Goal: Transaction & Acquisition: Purchase product/service

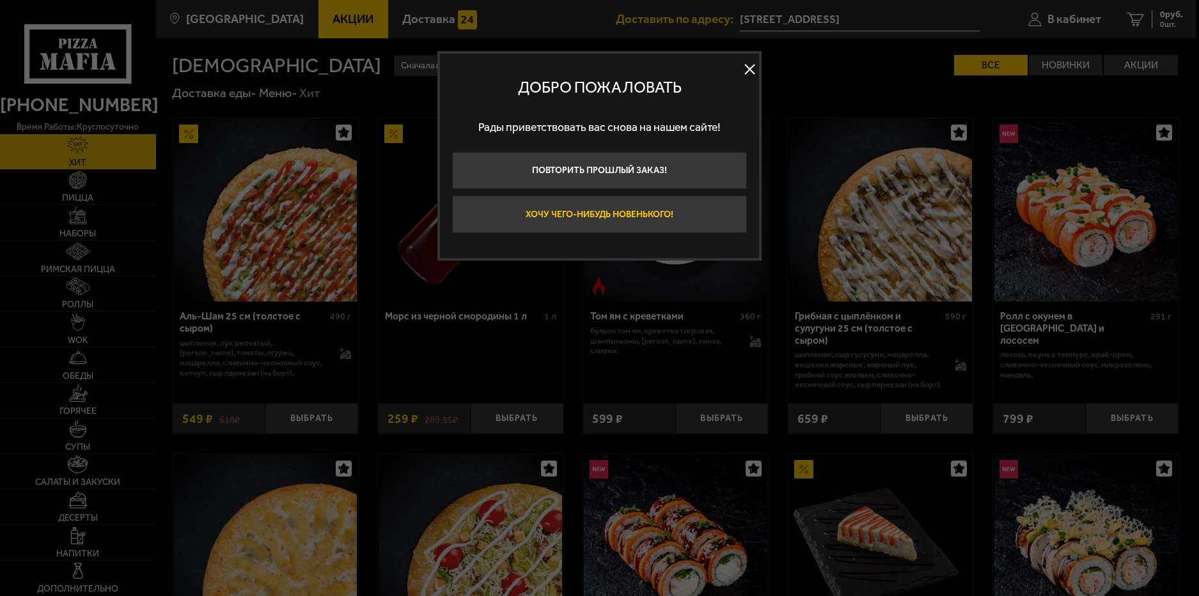
click at [582, 207] on button "Хочу чего-нибудь новенького!" at bounding box center [599, 215] width 295 height 38
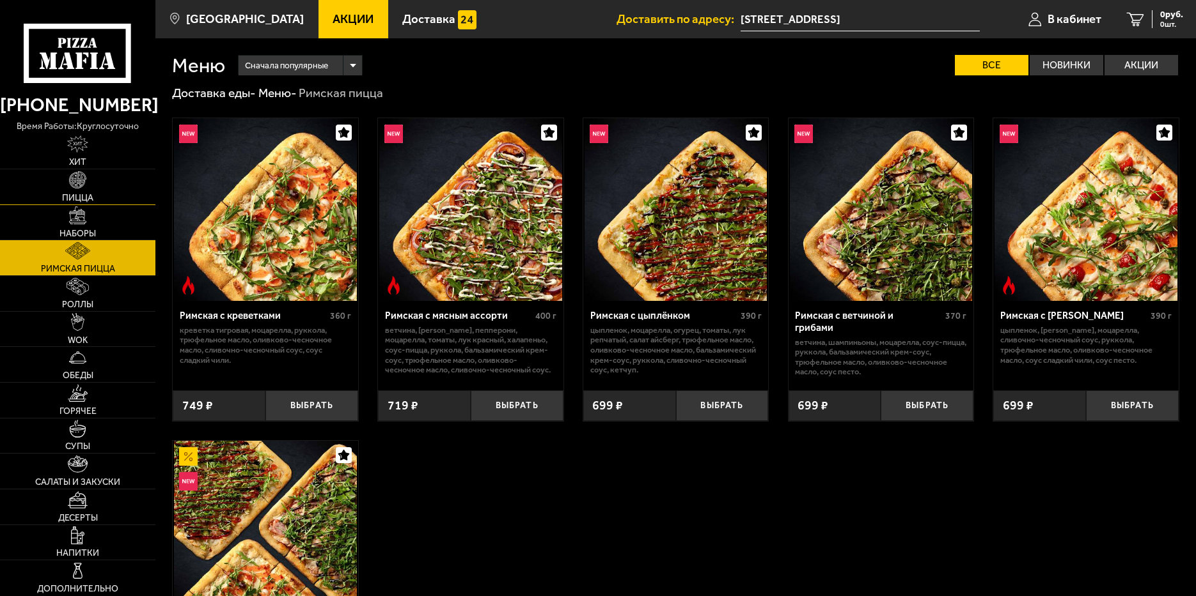
click at [70, 178] on img at bounding box center [77, 179] width 17 height 17
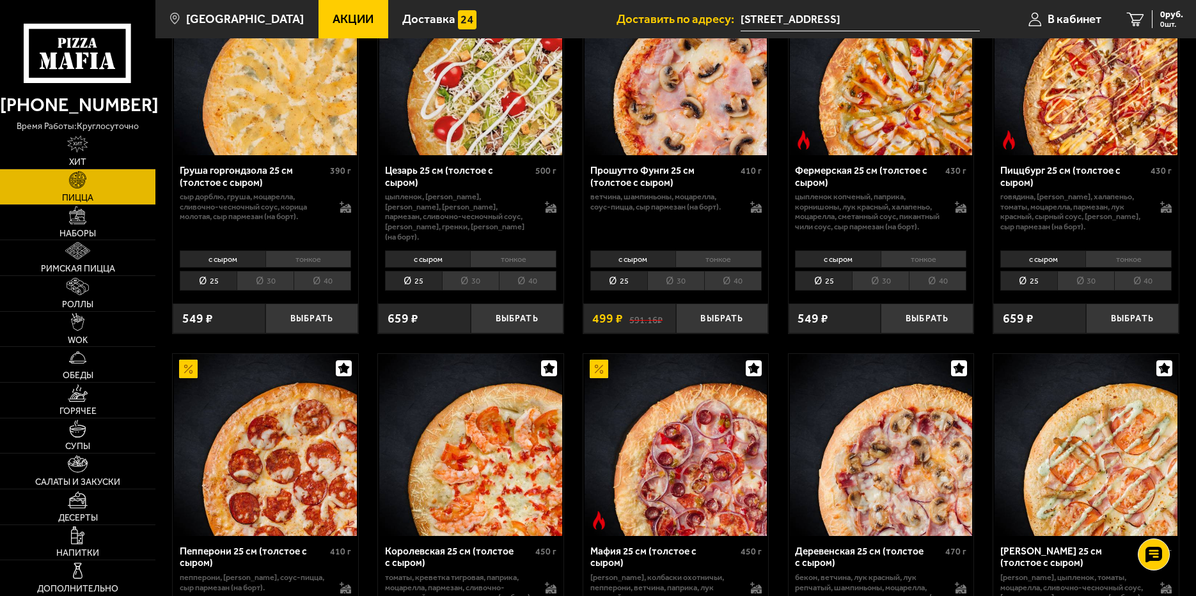
scroll to position [1087, 0]
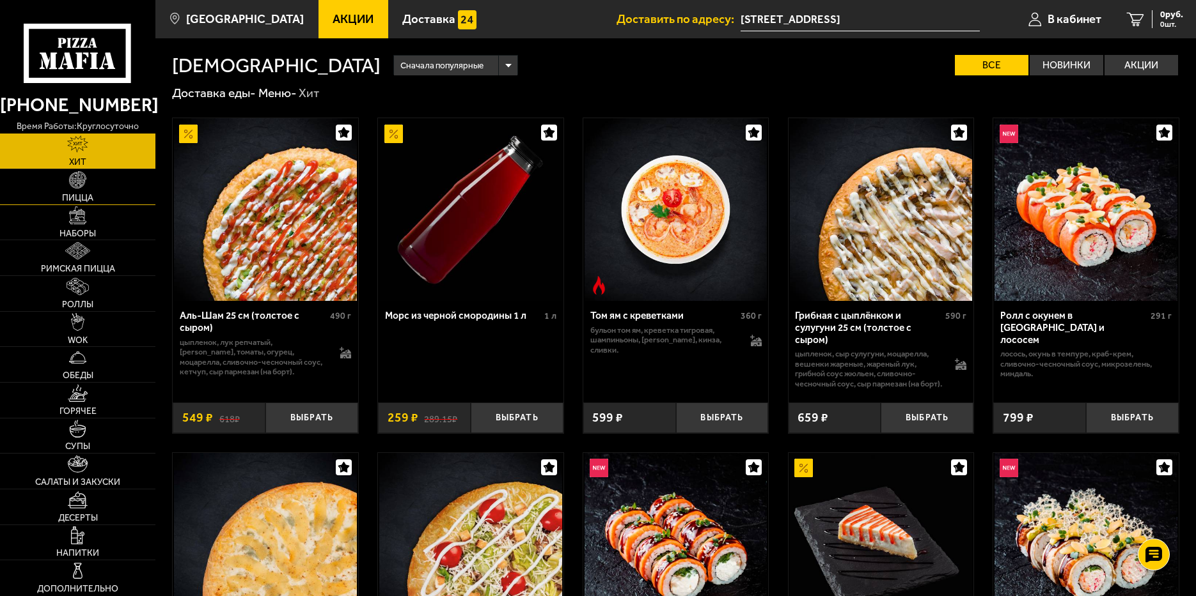
click at [76, 185] on img at bounding box center [77, 179] width 17 height 17
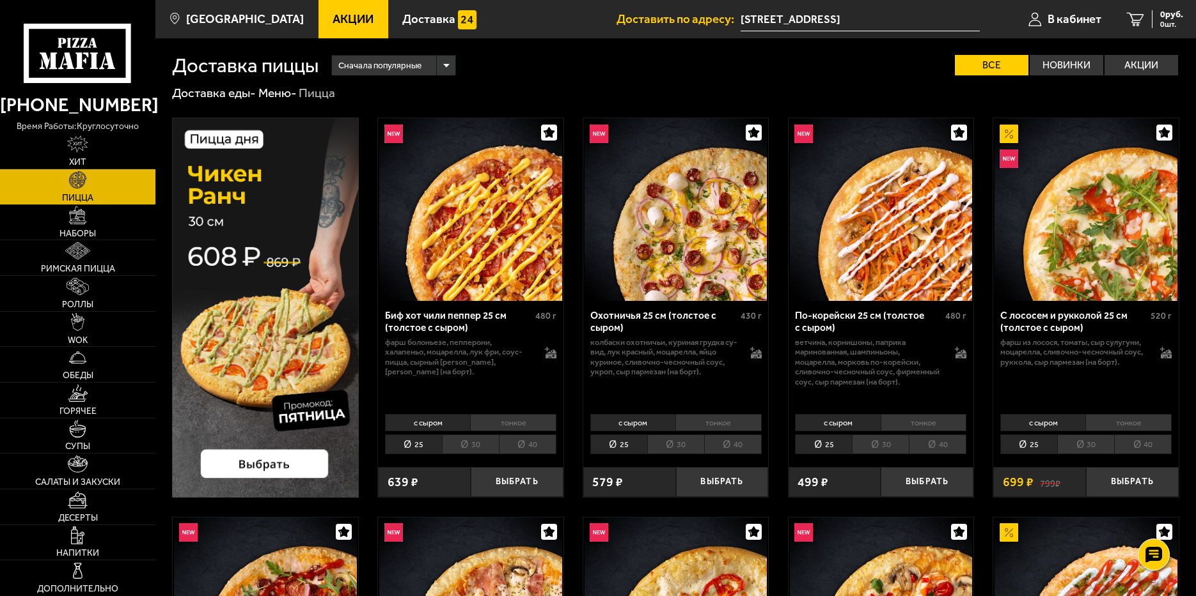
click at [332, 24] on span "Акции" at bounding box center [352, 19] width 41 height 12
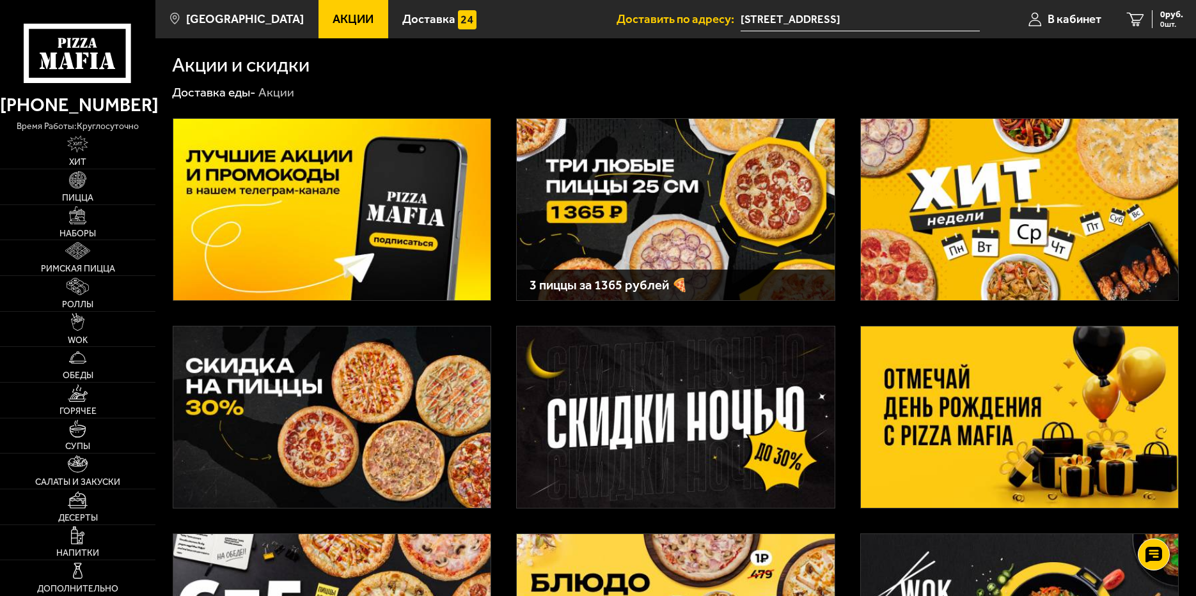
click at [338, 403] on img at bounding box center [331, 418] width 317 height 182
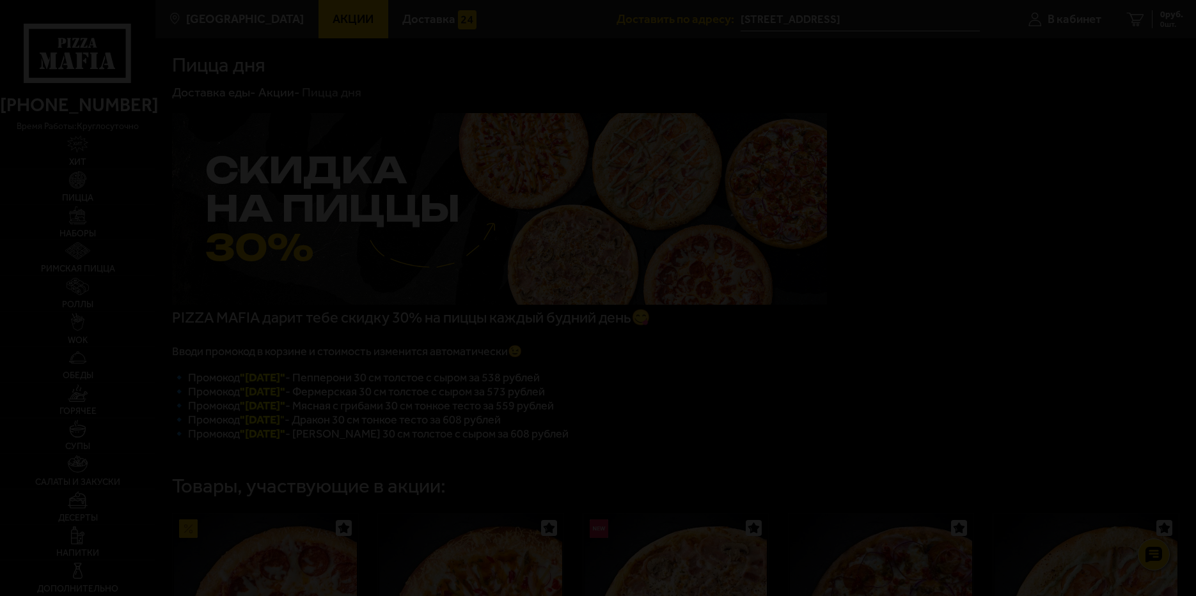
click at [318, 9] on div at bounding box center [598, 298] width 1196 height 596
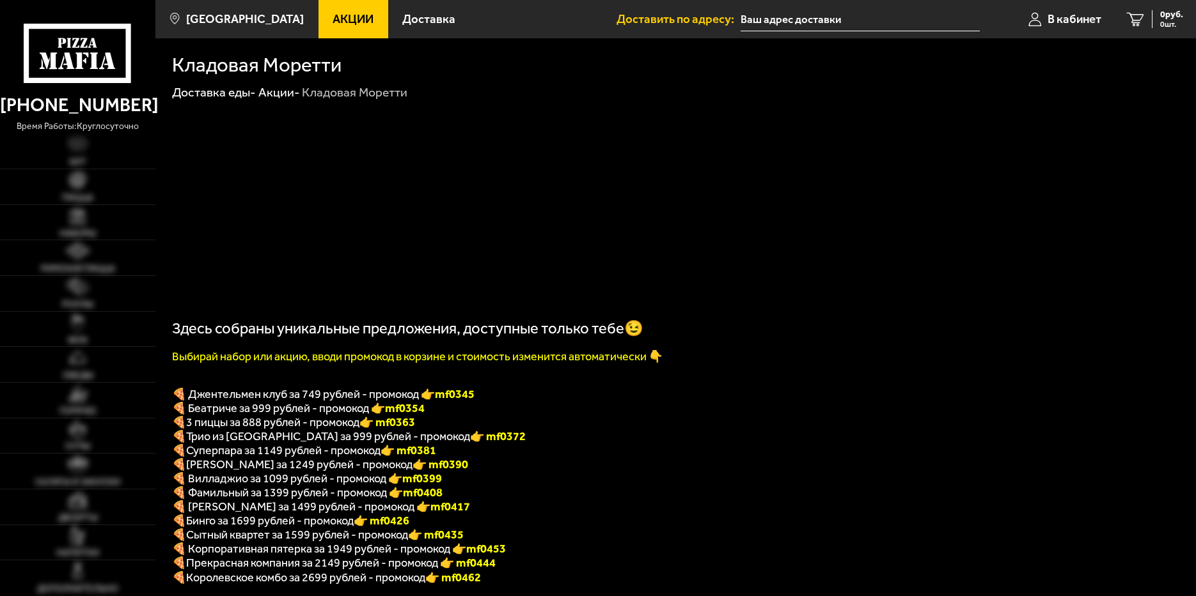
type input "[STREET_ADDRESS]"
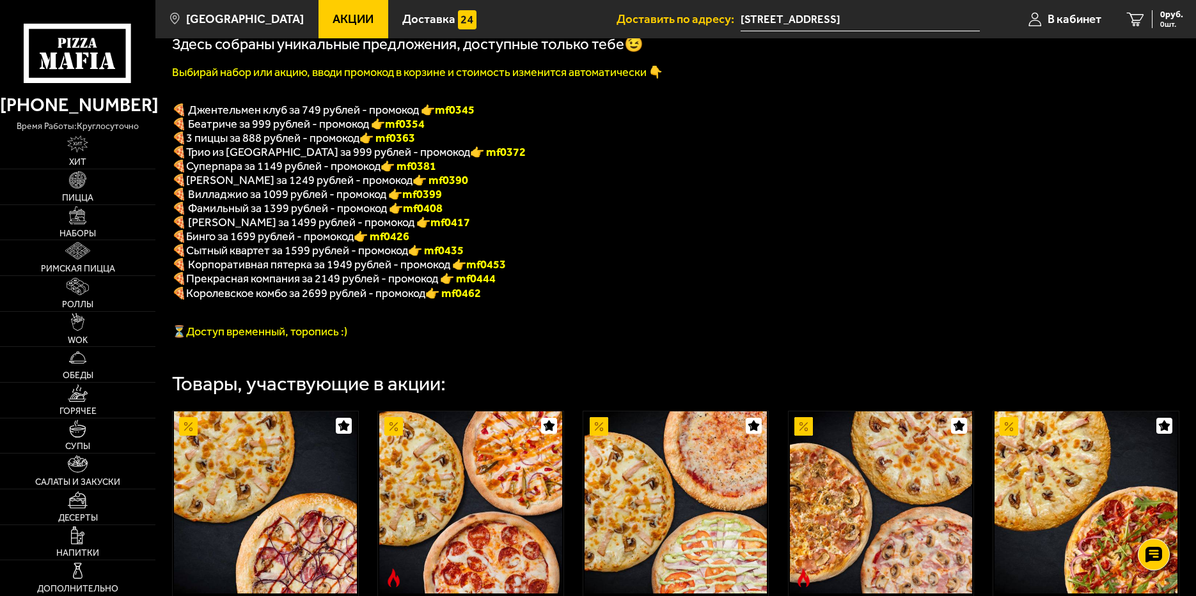
scroll to position [256, 0]
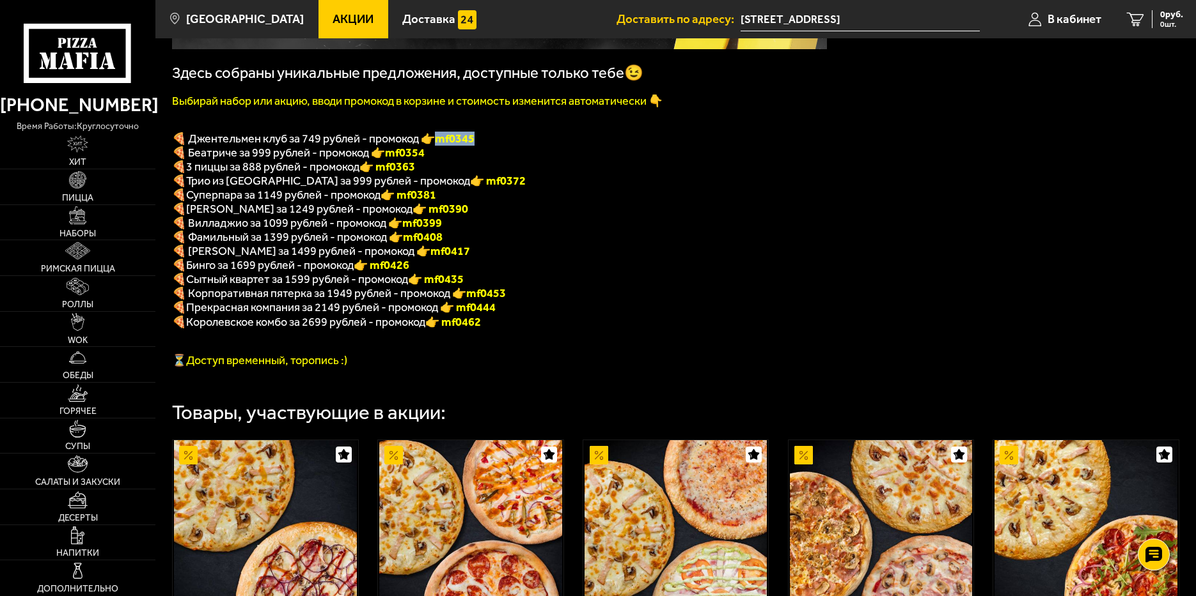
drag, startPoint x: 441, startPoint y: 145, endPoint x: 502, endPoint y: 144, distance: 61.4
click at [502, 144] on p "🍕 Джентельмен клуб за 749 рублей - промокод 👉 mf0345" at bounding box center [499, 139] width 655 height 14
copy b "mf0345"
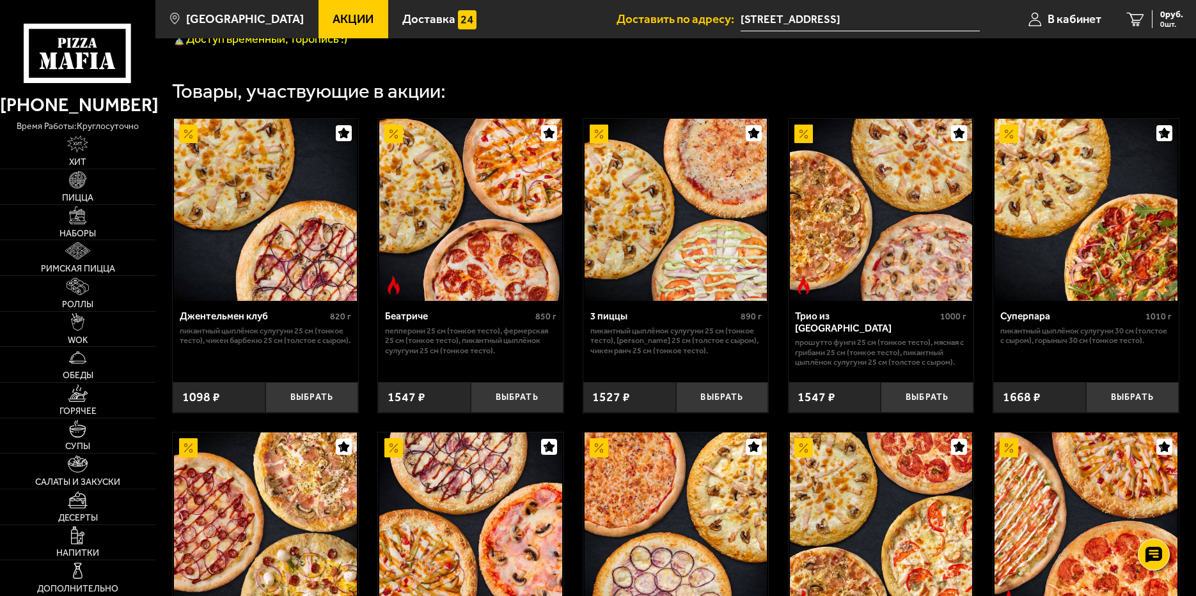
scroll to position [575, 0]
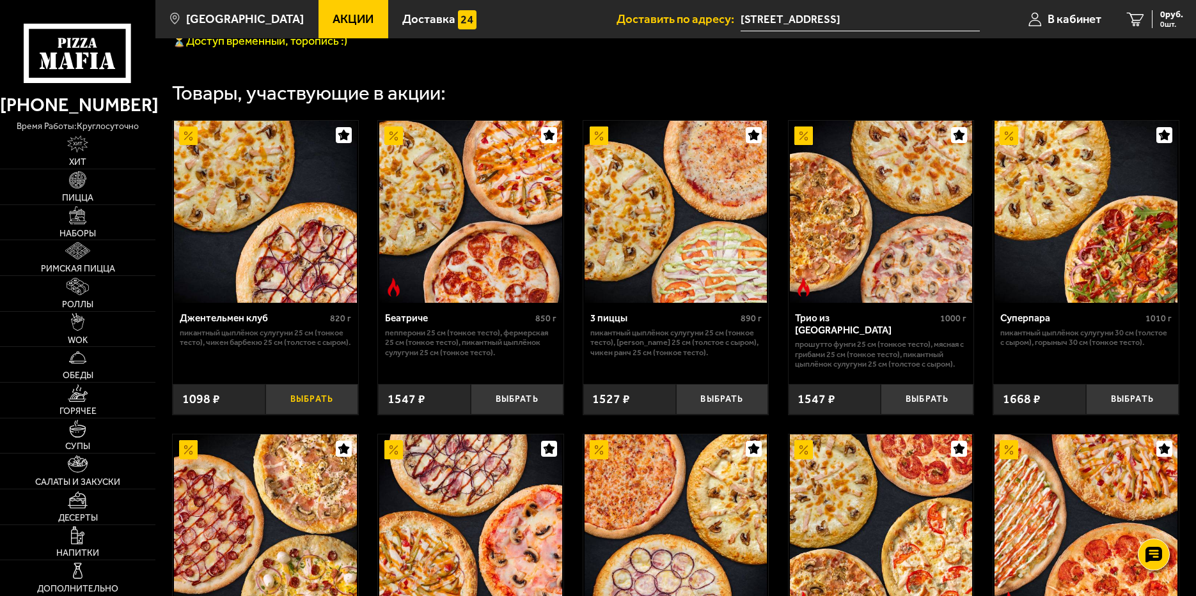
click at [315, 411] on button "Выбрать" at bounding box center [311, 399] width 93 height 31
click at [1157, 20] on span "1 шт." at bounding box center [1163, 24] width 38 height 8
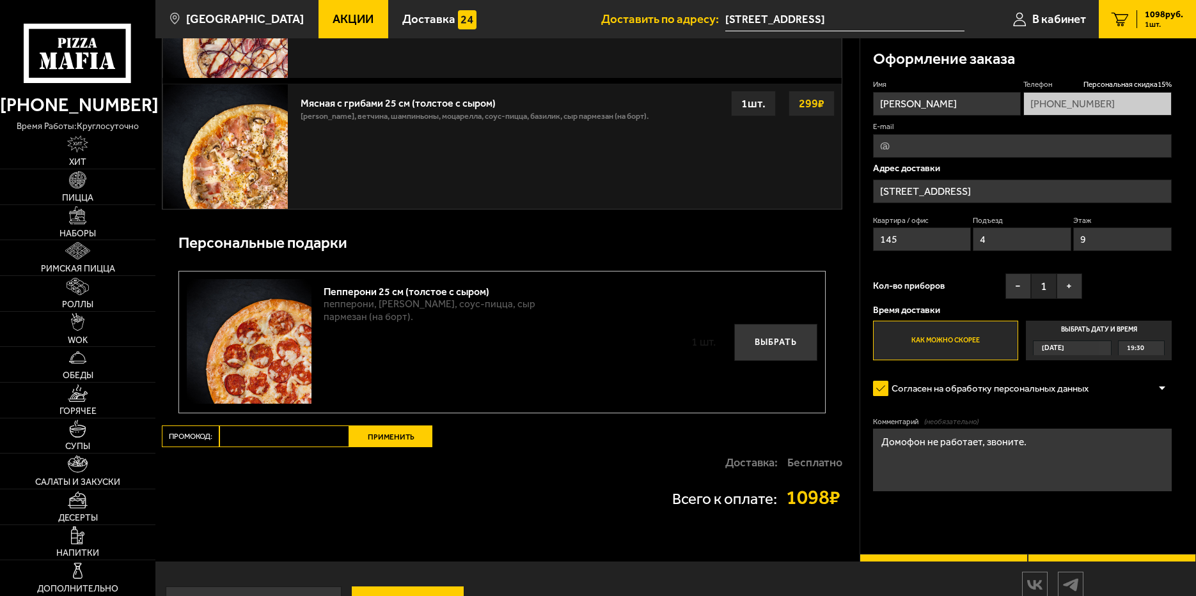
scroll to position [767, 0]
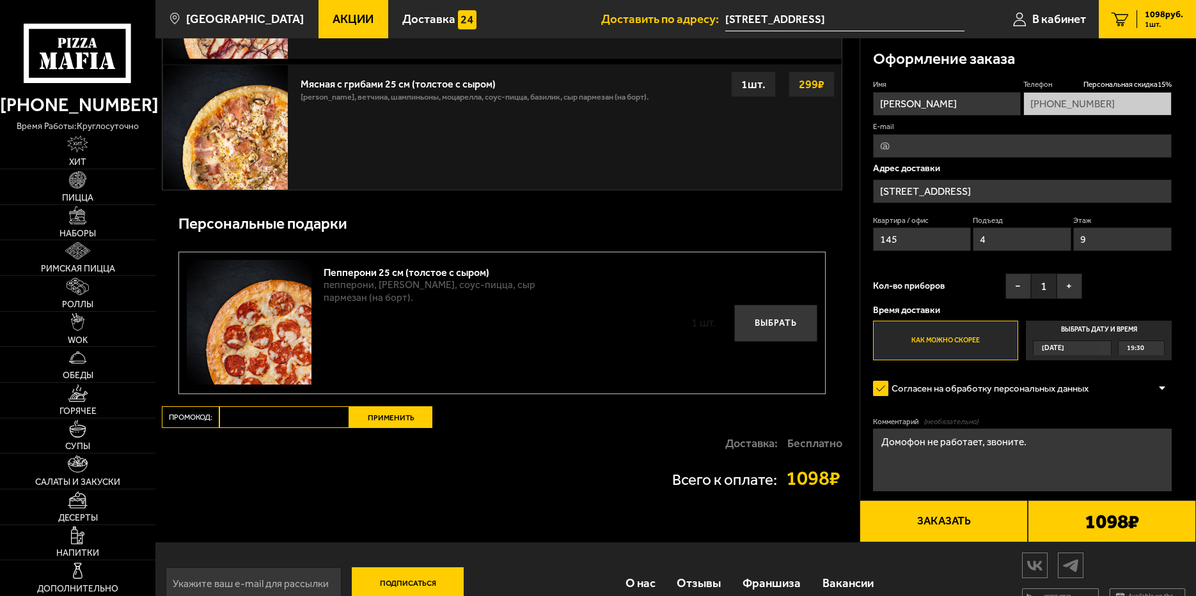
click at [272, 419] on input "Промокод:" at bounding box center [284, 418] width 130 height 22
paste input "mf0345"
type input "mf0345"
click at [385, 423] on button "Применить" at bounding box center [390, 418] width 83 height 22
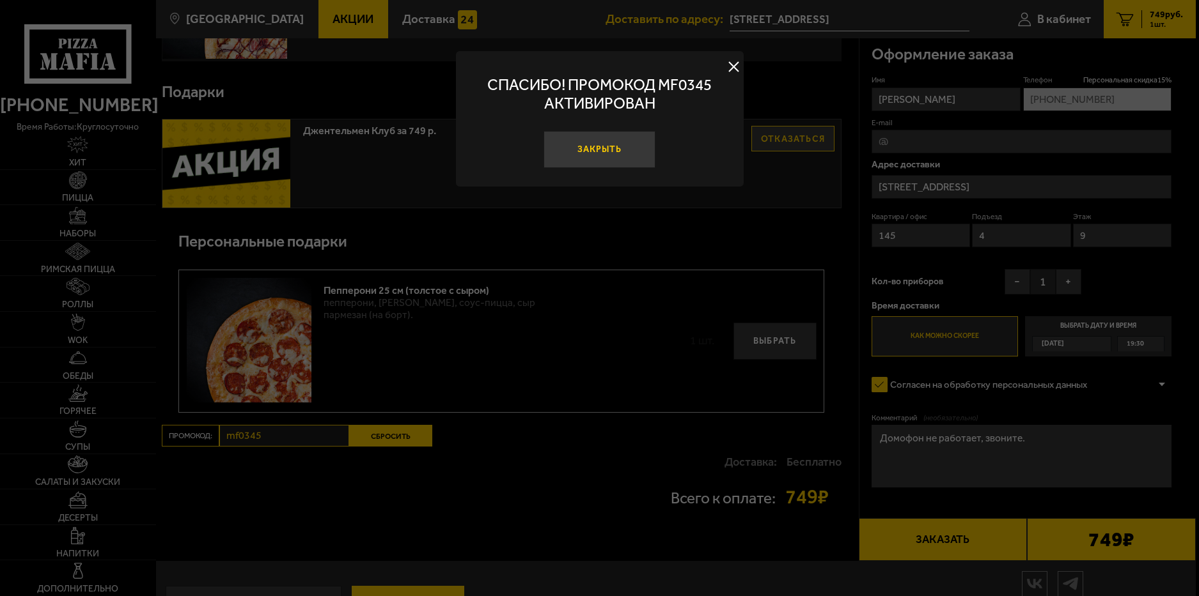
click at [611, 143] on button "Закрыть" at bounding box center [599, 150] width 113 height 38
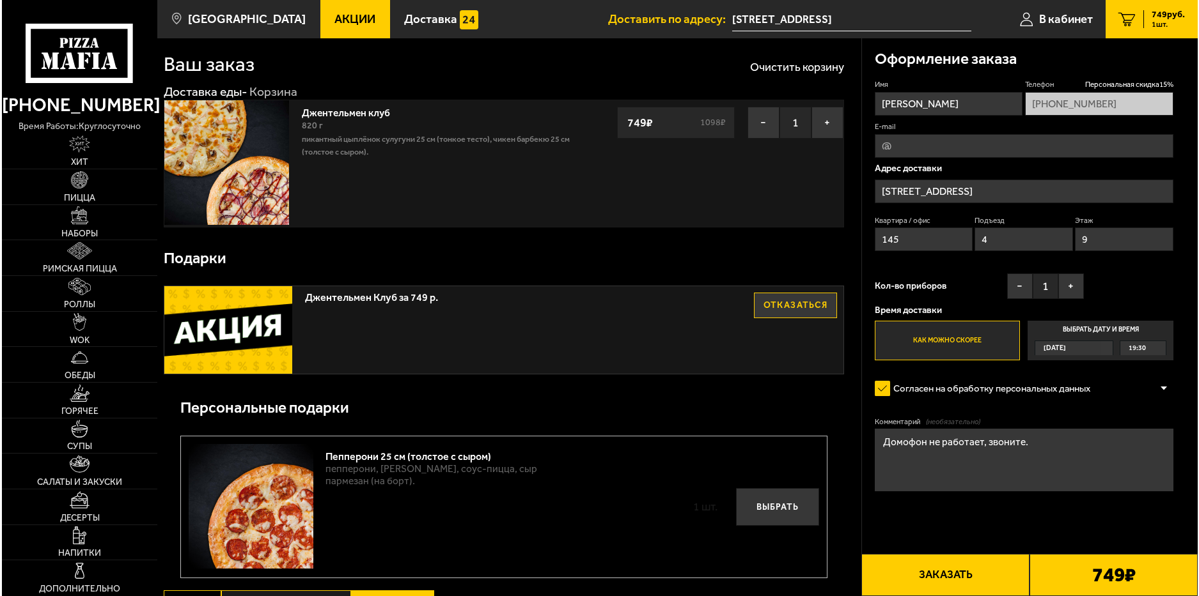
scroll to position [0, 0]
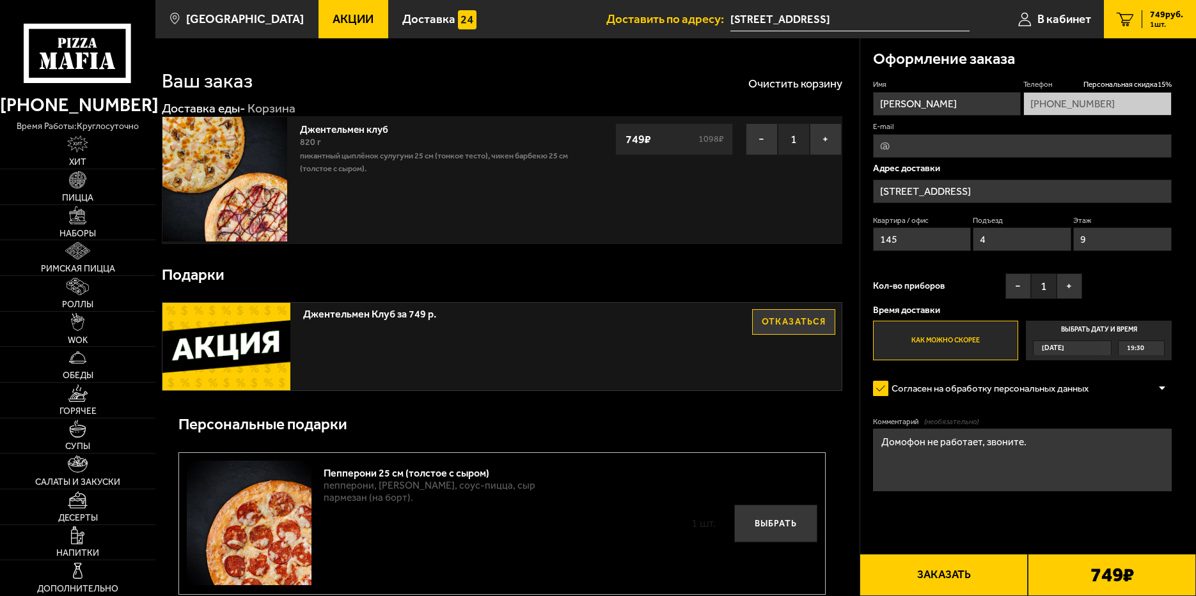
click at [947, 576] on button "Заказать" at bounding box center [943, 575] width 168 height 42
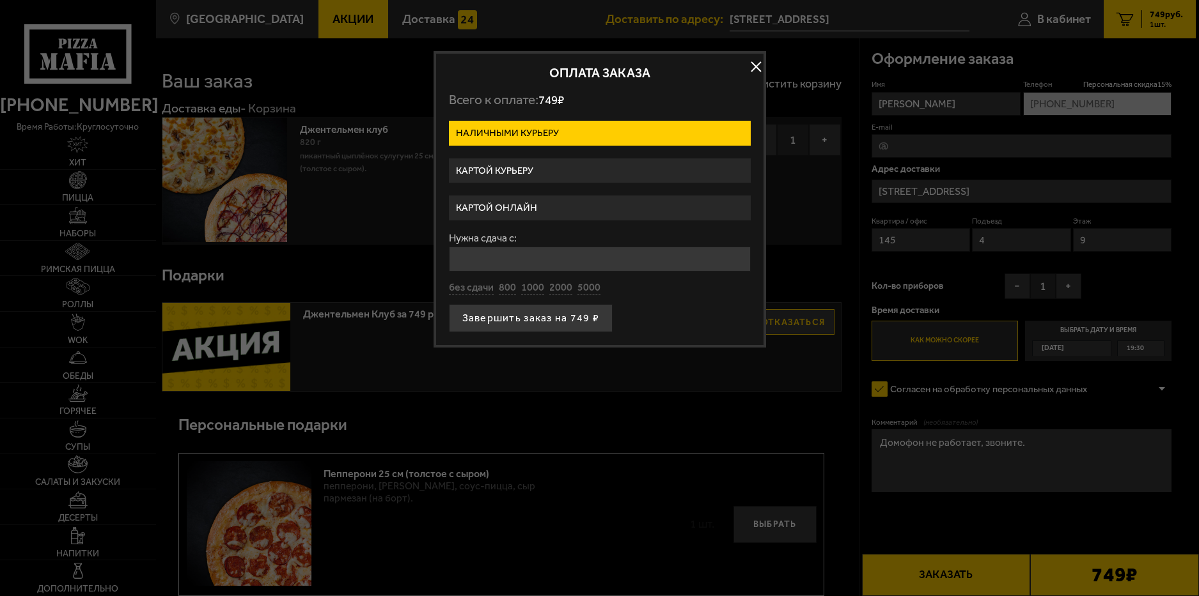
click at [497, 166] on label "Картой курьеру" at bounding box center [600, 171] width 302 height 25
click at [0, 0] on input "Картой курьеру" at bounding box center [0, 0] width 0 height 0
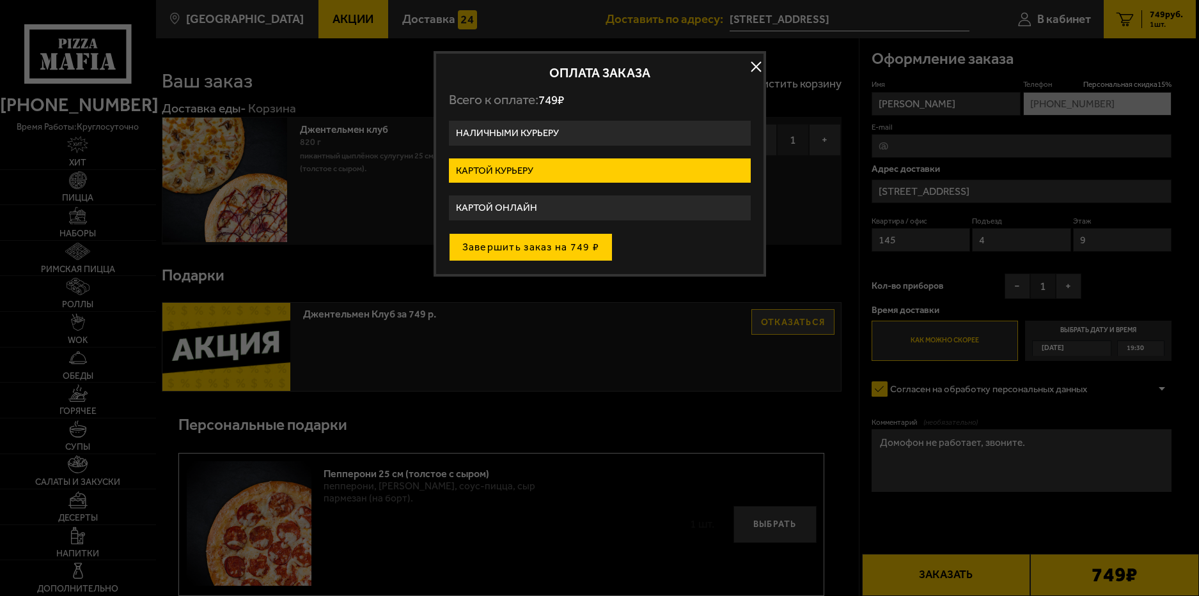
click at [521, 246] on button "Завершить заказ на 749 ₽" at bounding box center [531, 247] width 164 height 28
